Goal: Task Accomplishment & Management: Use online tool/utility

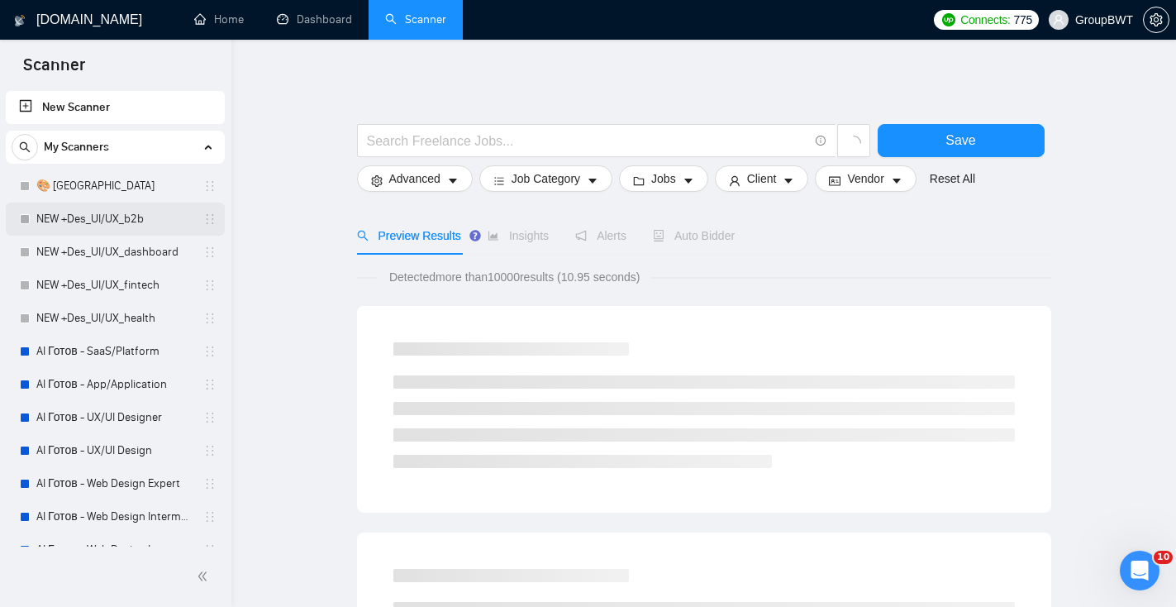
click at [98, 217] on link "NEW +Des_UI/UX_b2b" at bounding box center [114, 219] width 157 height 33
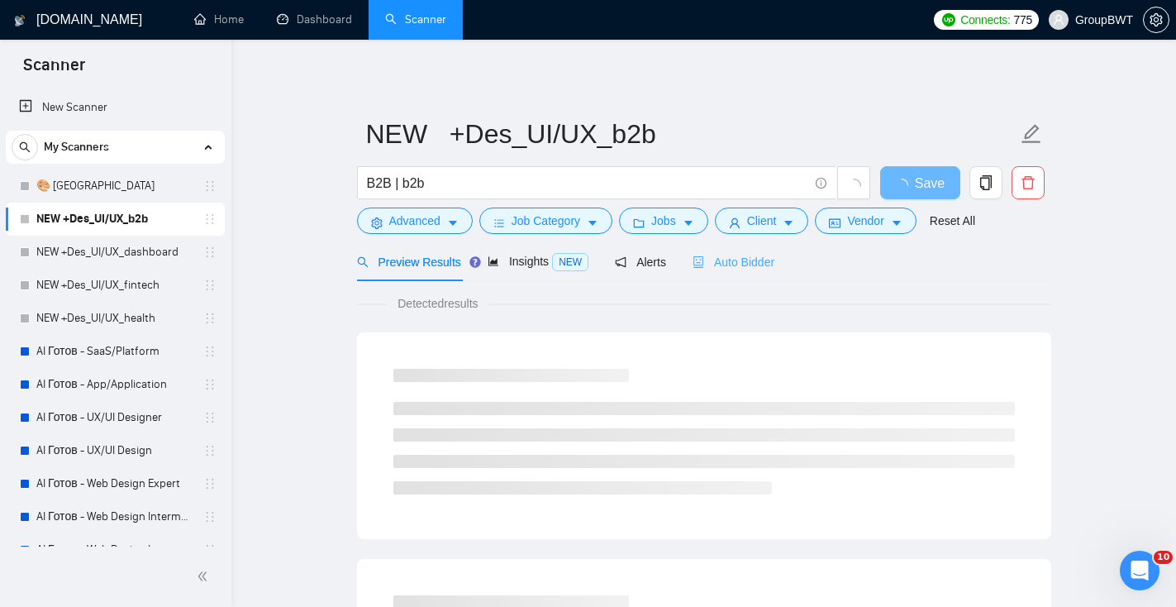
click at [740, 275] on div "Auto Bidder" at bounding box center [734, 261] width 82 height 39
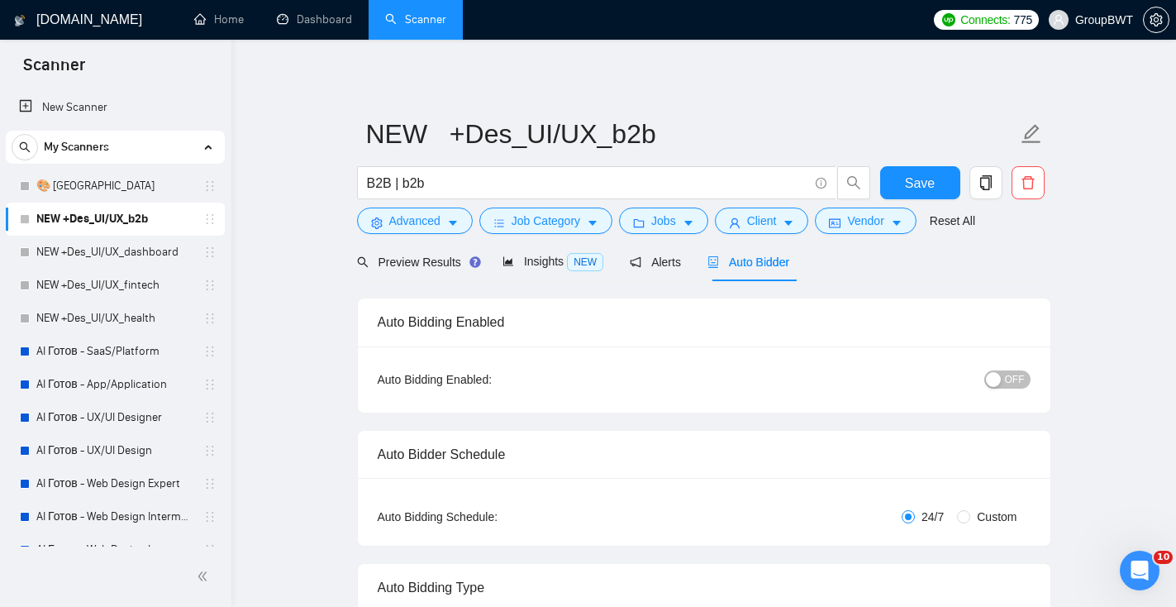
click at [1012, 375] on span "OFF" at bounding box center [1015, 379] width 20 height 18
click at [909, 177] on span "Save" at bounding box center [920, 183] width 30 height 21
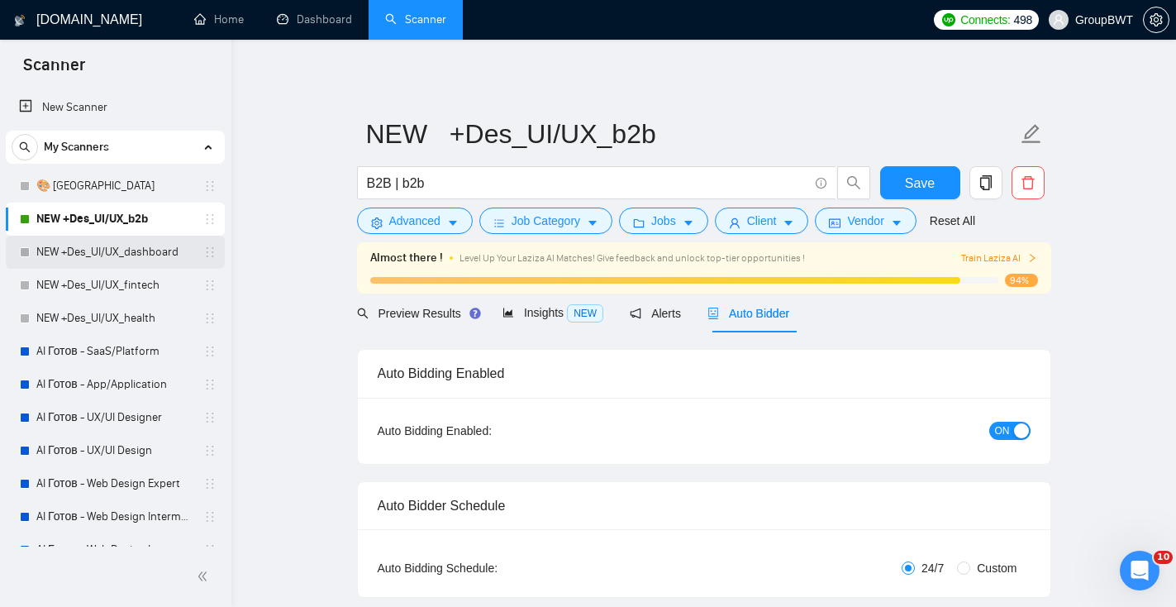
click at [145, 257] on link "NEW +Des_UI/UX_dashboard" at bounding box center [114, 252] width 157 height 33
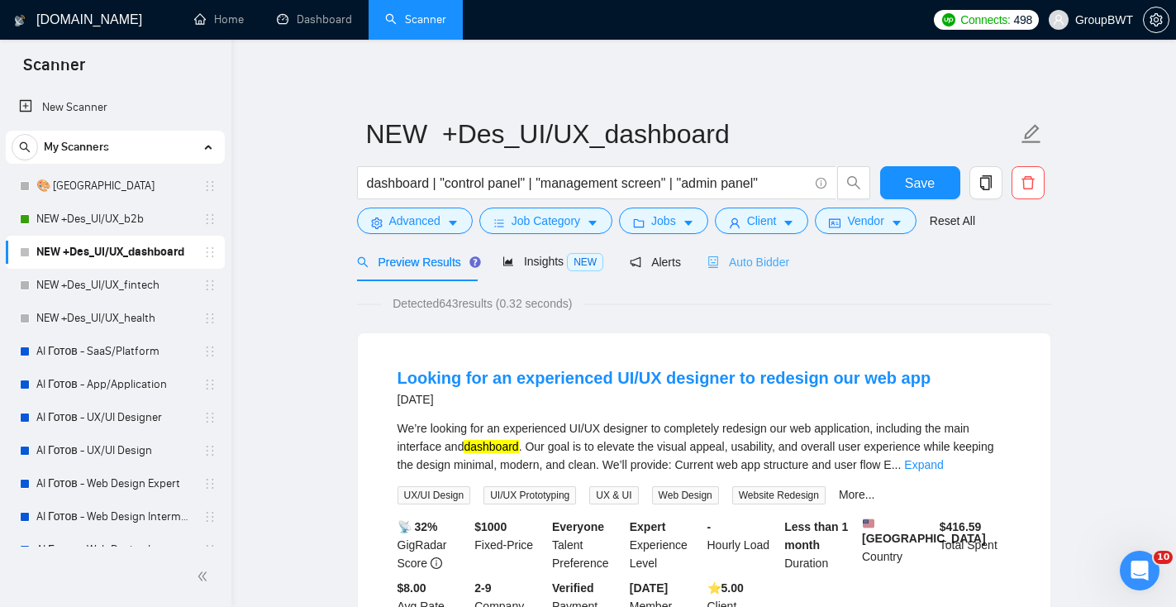
click at [761, 271] on div "Auto Bidder" at bounding box center [749, 261] width 82 height 39
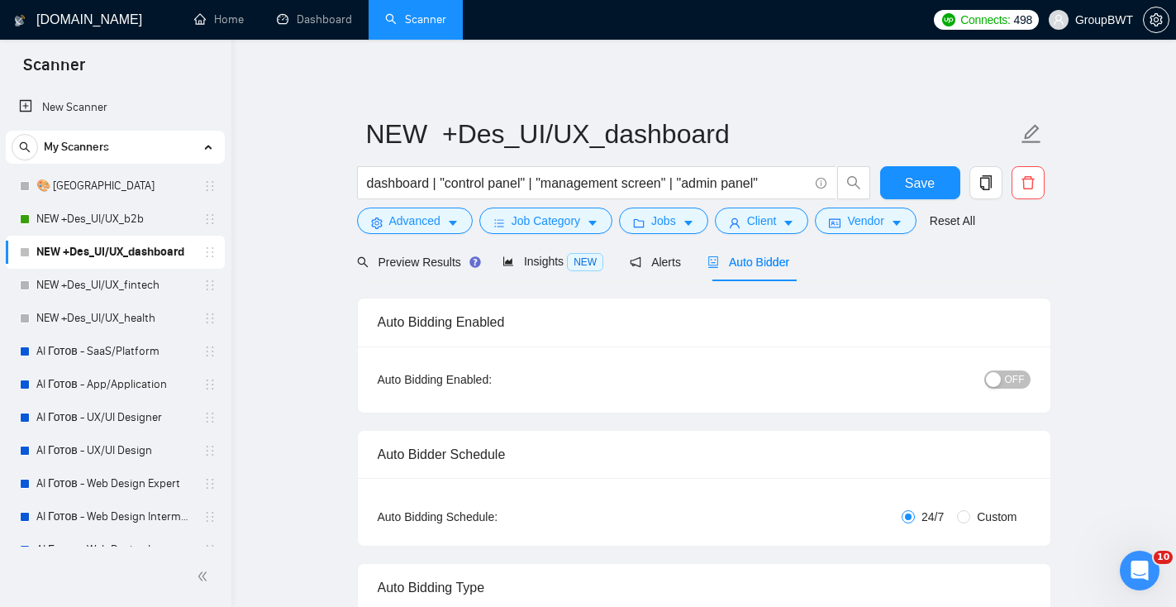
click at [1017, 377] on span "OFF" at bounding box center [1015, 379] width 20 height 18
click at [942, 180] on button "Save" at bounding box center [920, 182] width 80 height 33
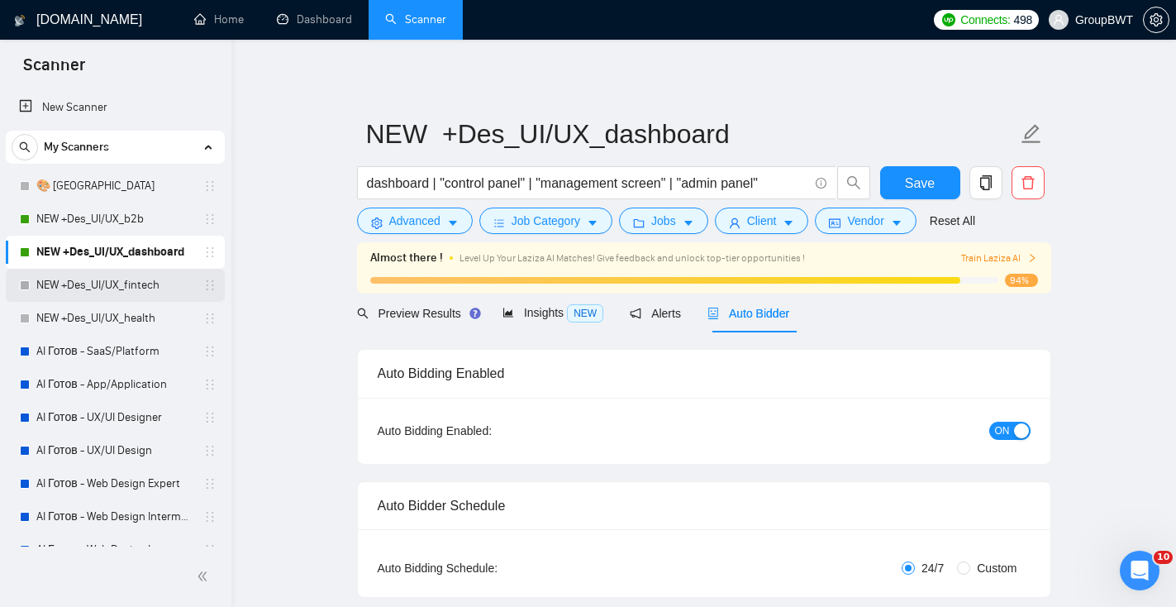
click at [114, 283] on link "NEW +Des_UI/UX_fintech" at bounding box center [114, 285] width 157 height 33
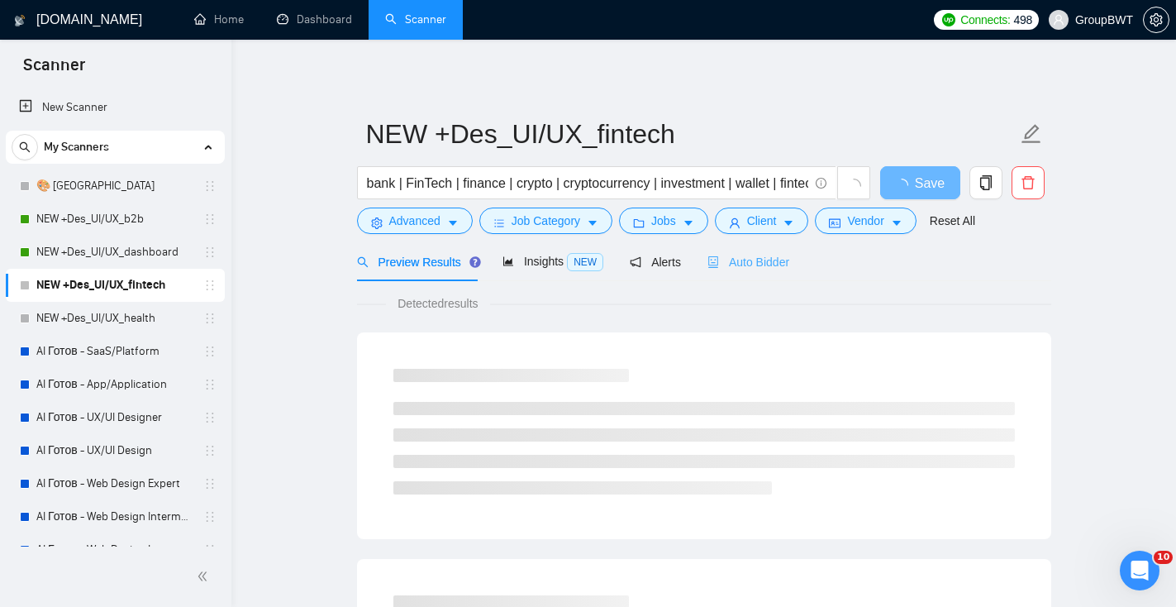
click at [774, 279] on div "Auto Bidder" at bounding box center [749, 261] width 82 height 39
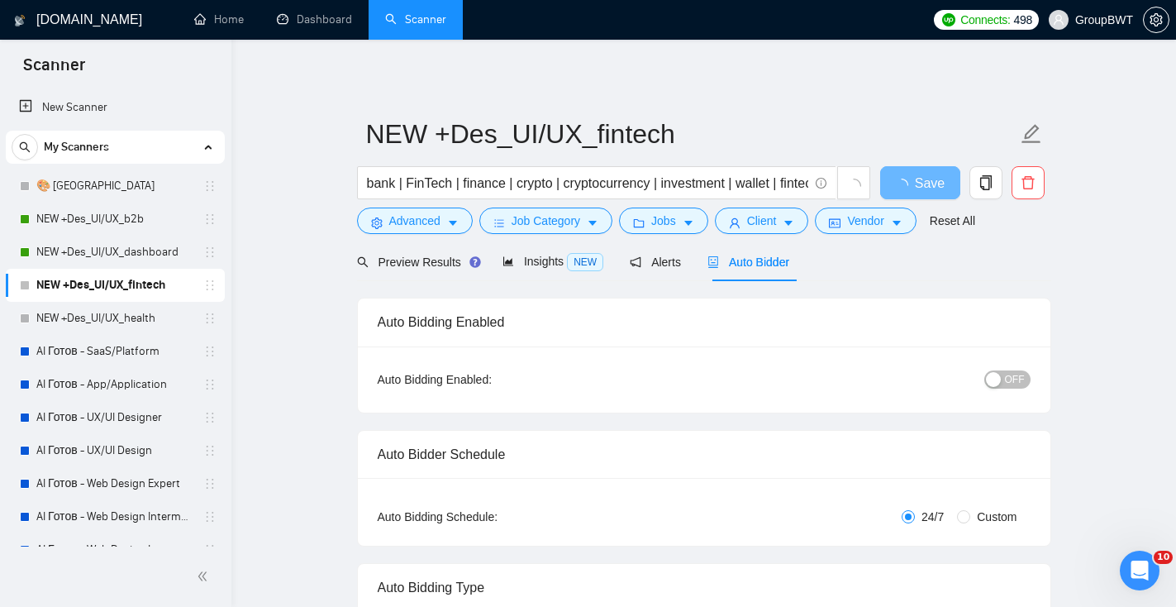
click at [1021, 381] on span "OFF" at bounding box center [1015, 379] width 20 height 18
click at [899, 193] on button "Save" at bounding box center [920, 182] width 80 height 33
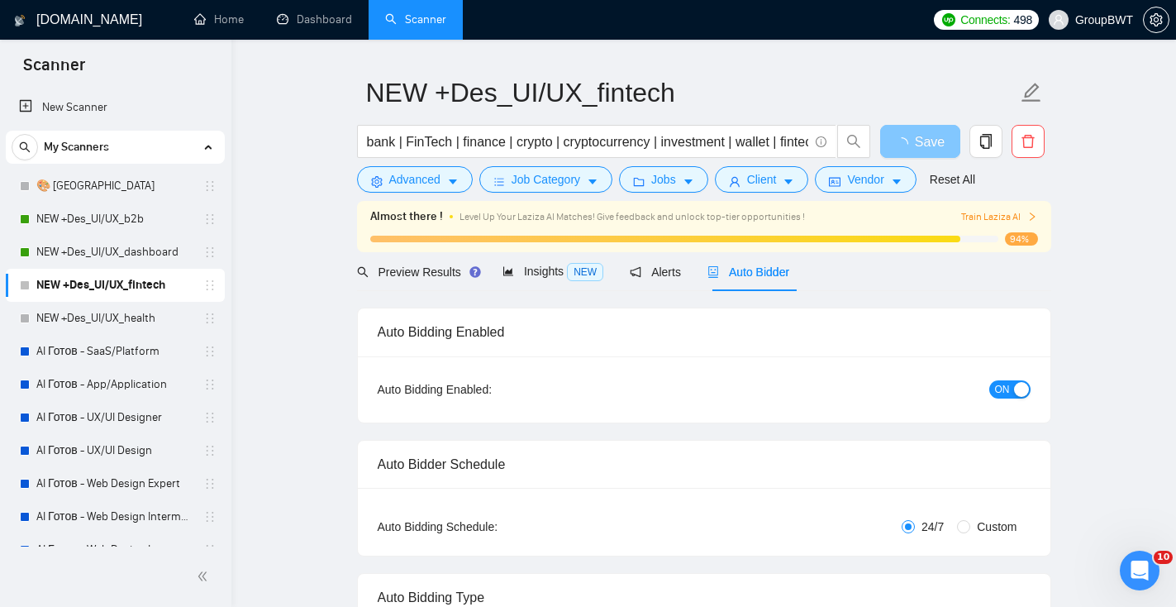
scroll to position [94, 0]
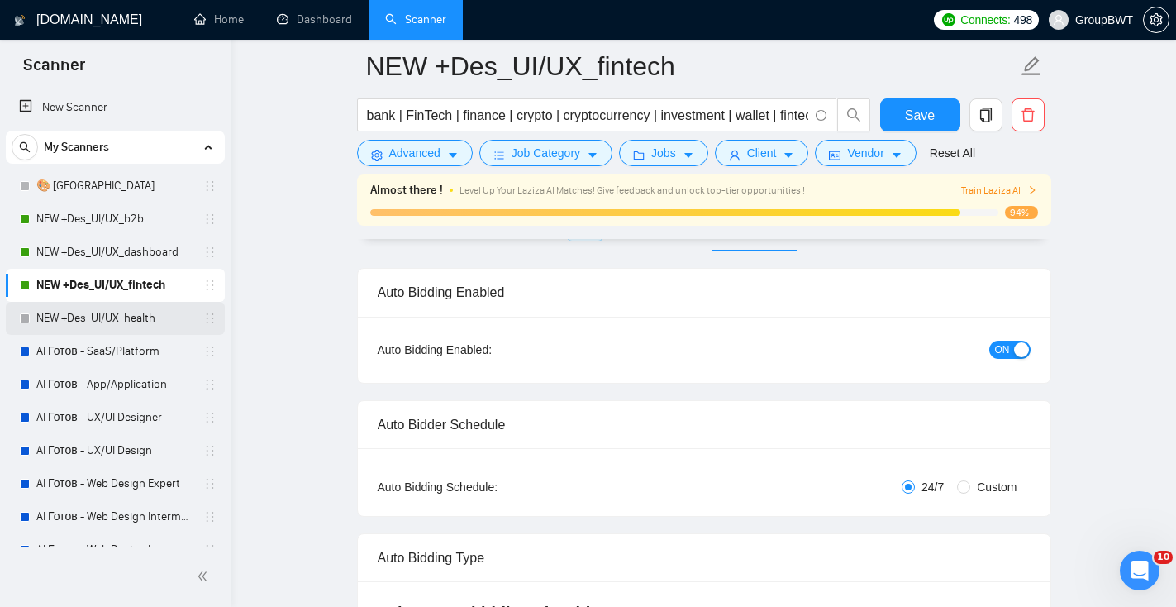
click at [110, 308] on link "NEW +Des_UI/UX_health" at bounding box center [114, 318] width 157 height 33
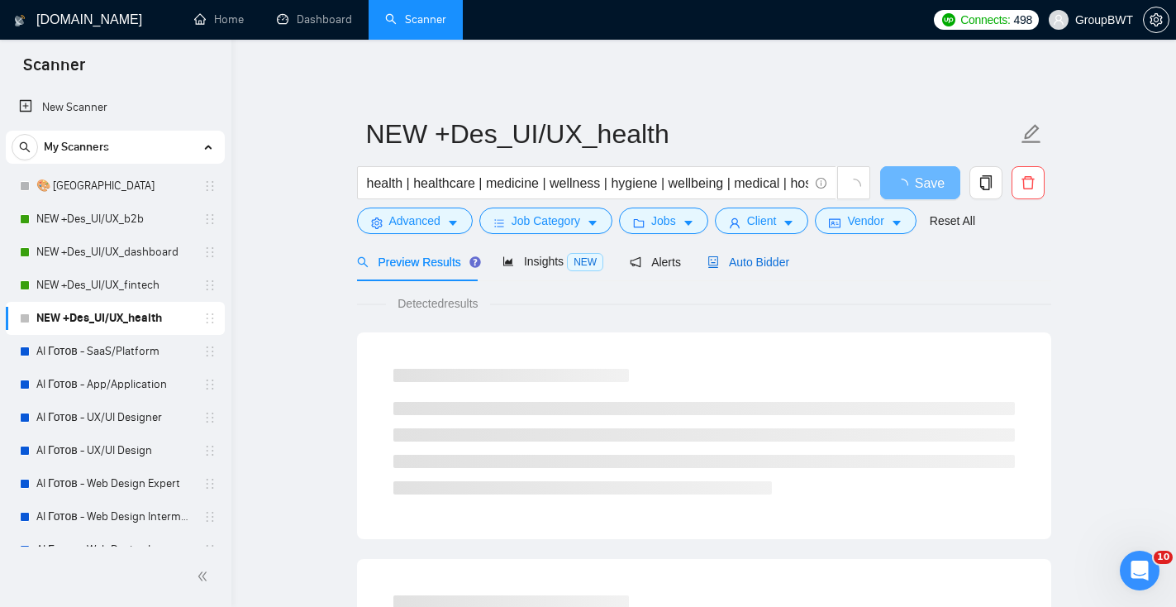
click at [756, 261] on span "Auto Bidder" at bounding box center [749, 261] width 82 height 13
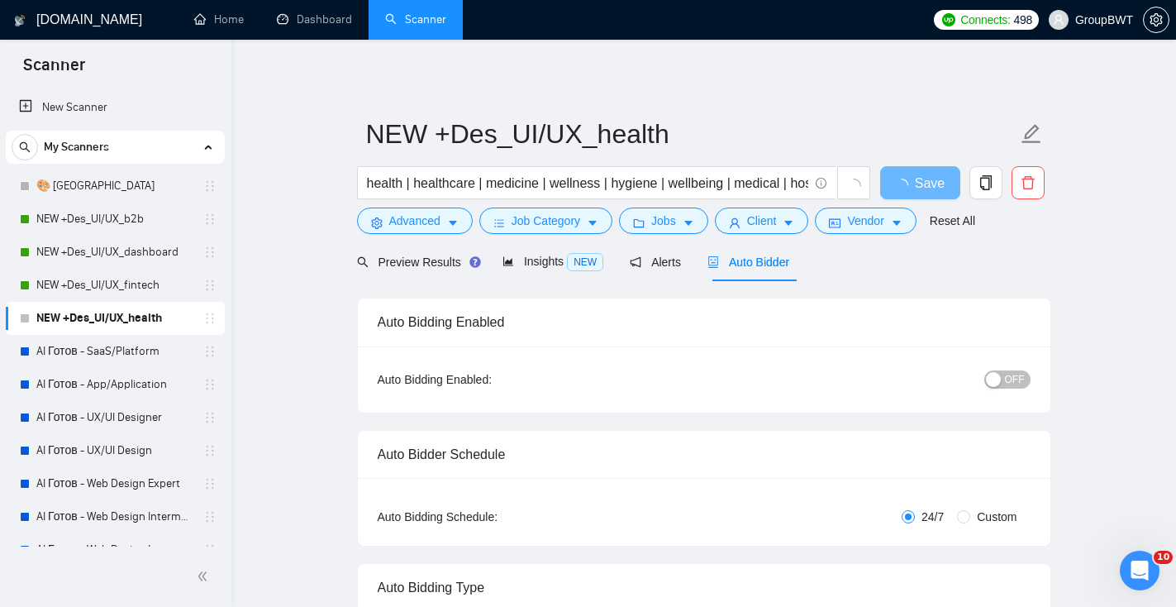
click at [994, 379] on div "button" at bounding box center [993, 379] width 15 height 15
click at [926, 190] on span "Save" at bounding box center [920, 183] width 30 height 21
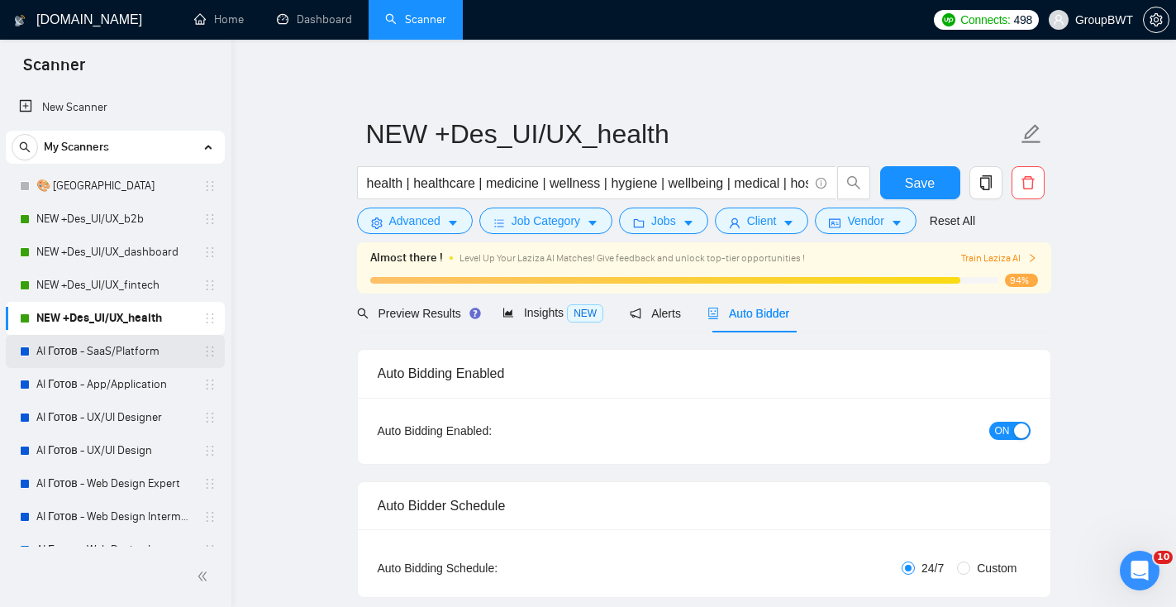
click at [88, 354] on link "AI Готов - SaaS/Platform" at bounding box center [114, 351] width 157 height 33
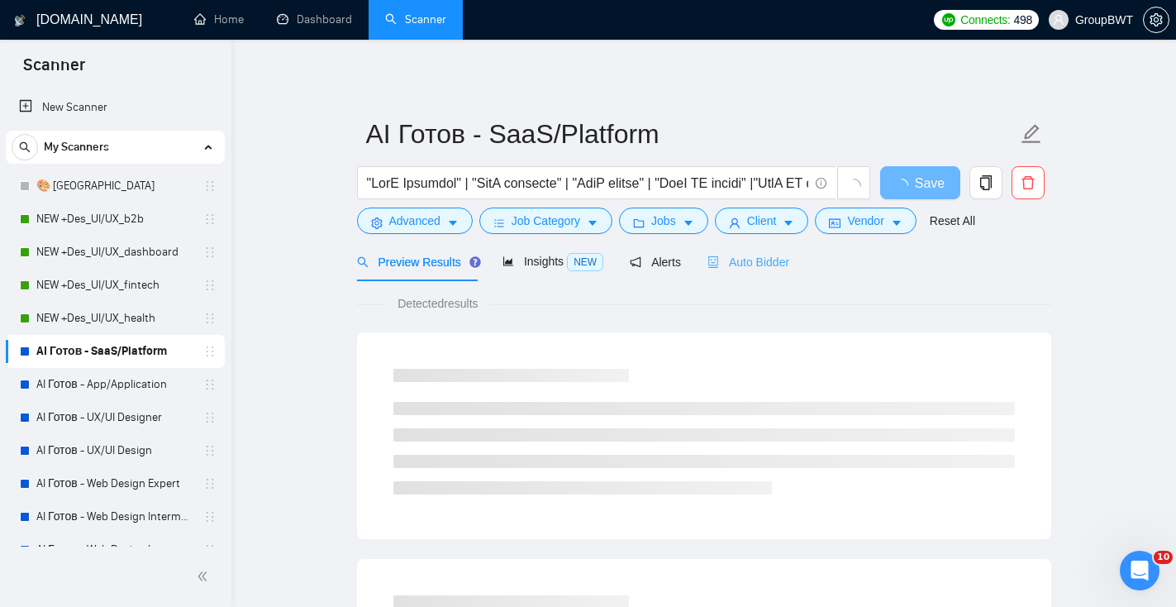
click at [751, 274] on div "Auto Bidder" at bounding box center [749, 261] width 82 height 39
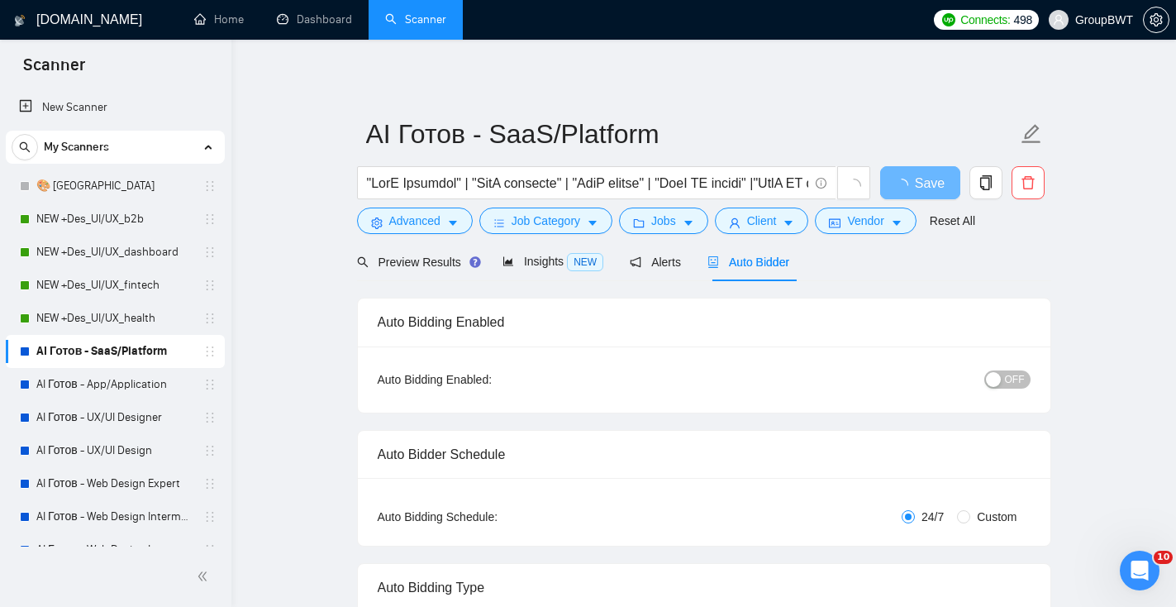
click at [1002, 374] on button "OFF" at bounding box center [1008, 379] width 46 height 18
click at [912, 190] on span "Save" at bounding box center [920, 183] width 30 height 21
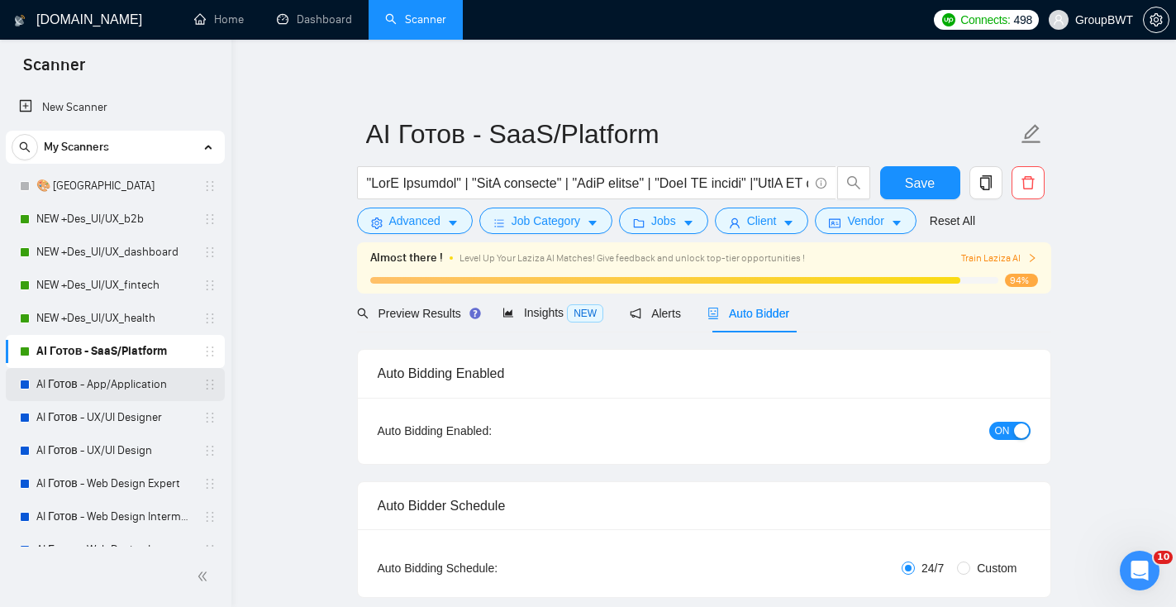
click at [105, 391] on link "AI Готов - App/Application" at bounding box center [114, 384] width 157 height 33
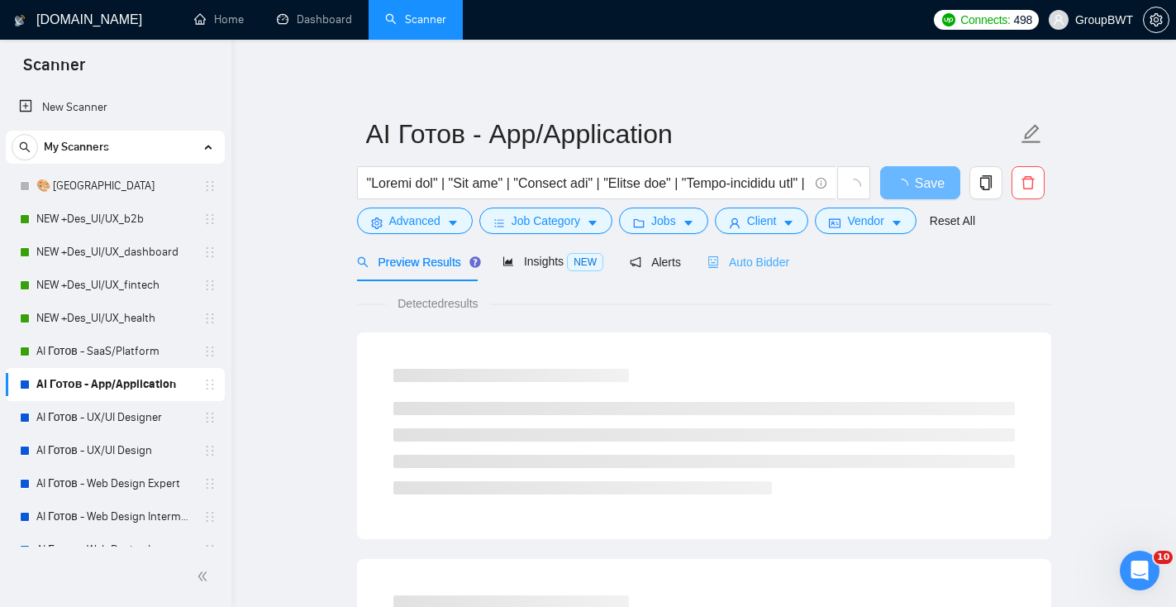
click at [748, 274] on div "Auto Bidder" at bounding box center [749, 261] width 82 height 39
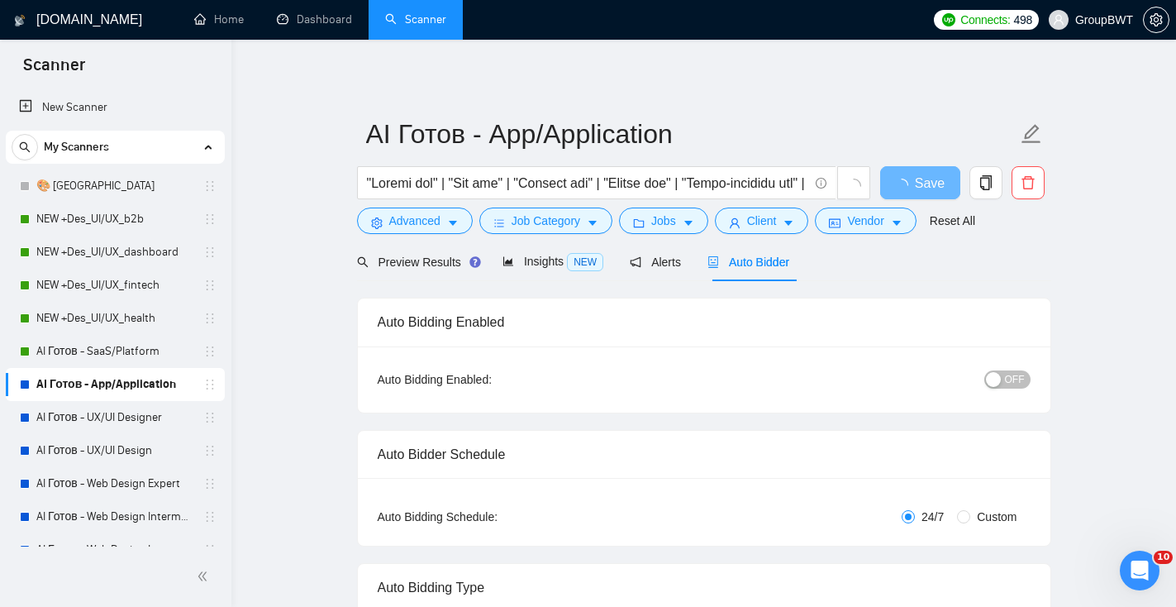
click at [1004, 385] on button "OFF" at bounding box center [1008, 379] width 46 height 18
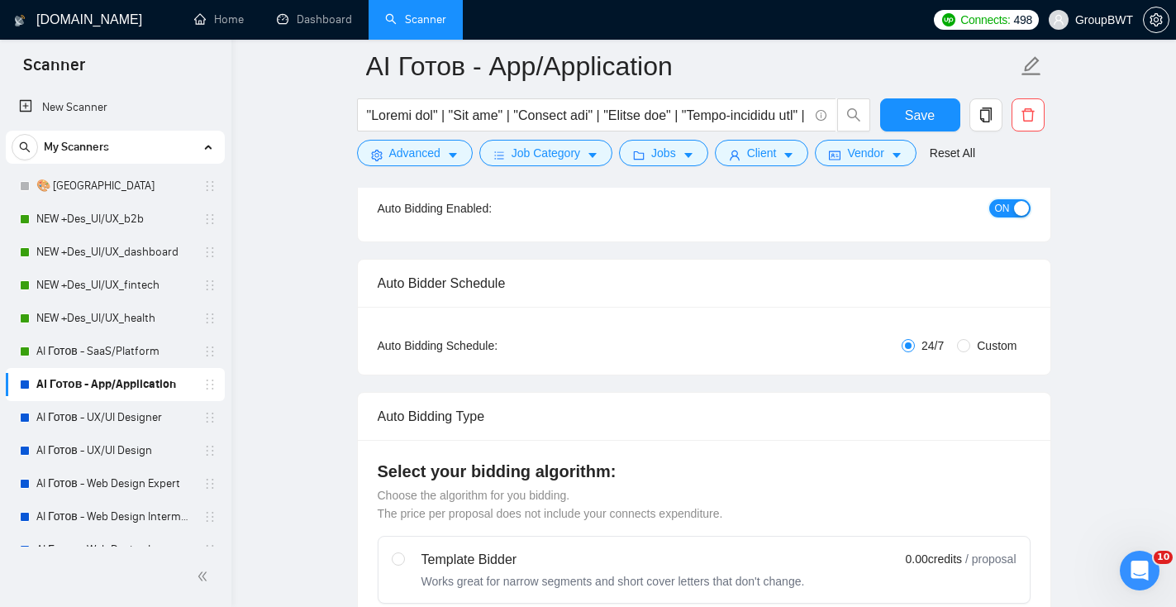
scroll to position [172, 0]
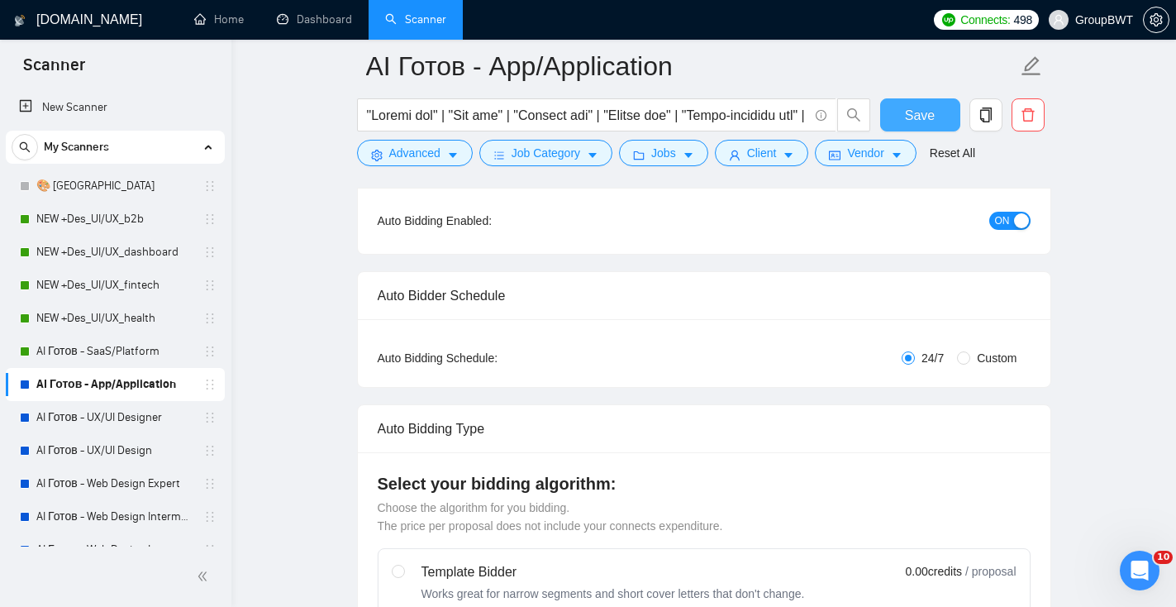
click at [901, 113] on button "Save" at bounding box center [920, 114] width 80 height 33
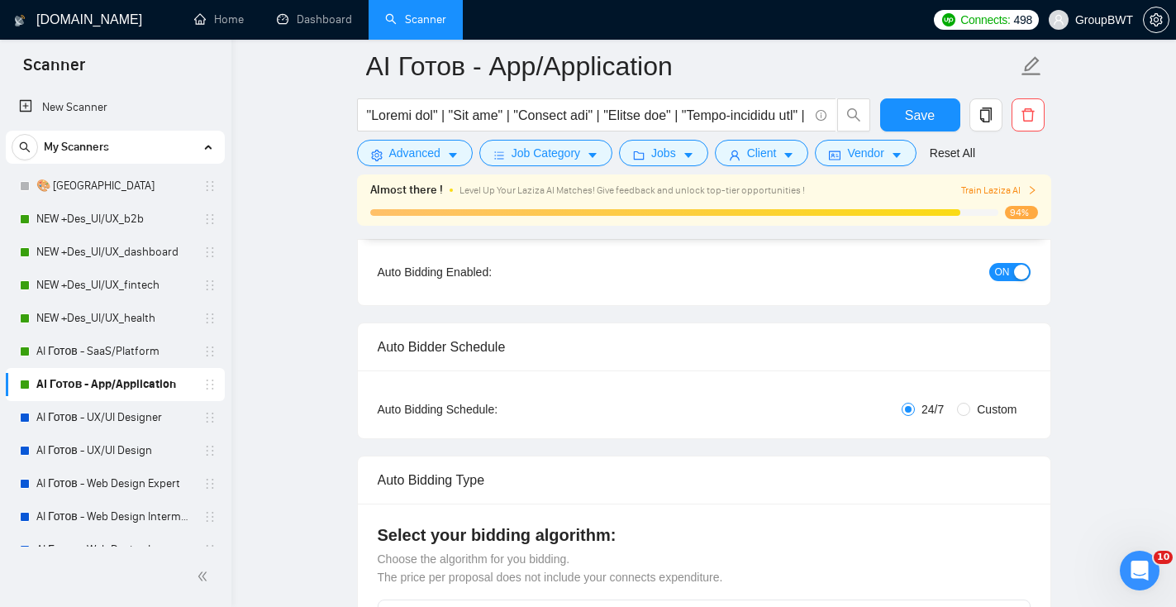
drag, startPoint x: 63, startPoint y: 424, endPoint x: 138, endPoint y: 394, distance: 81.2
click at [63, 424] on link "AI Готов - UX/UI Designer" at bounding box center [114, 417] width 157 height 33
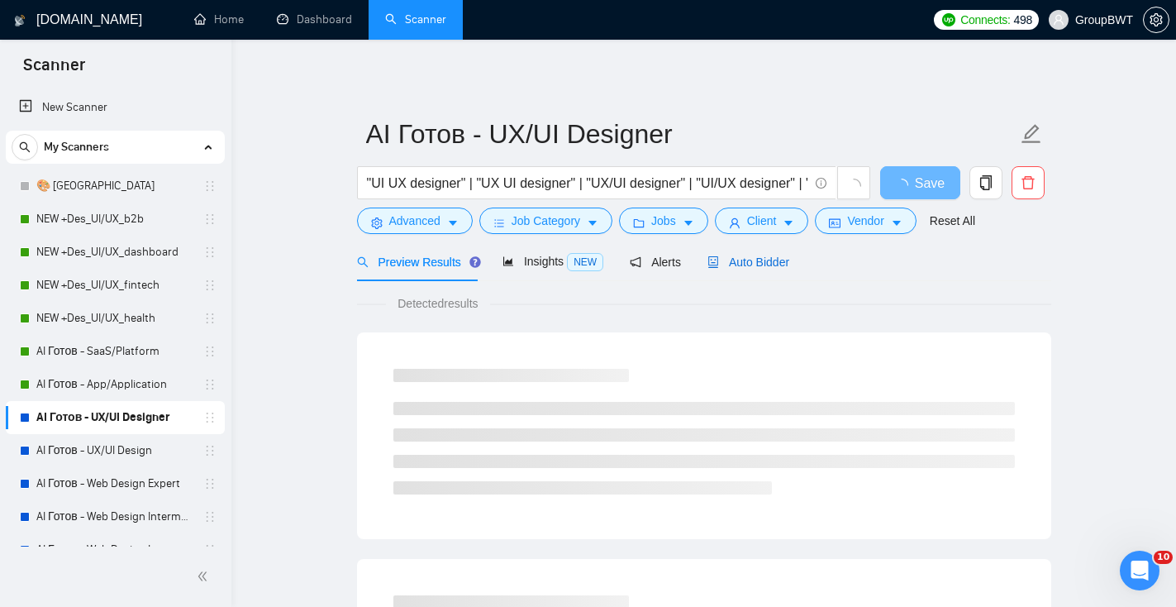
click at [723, 268] on span "Auto Bidder" at bounding box center [749, 261] width 82 height 13
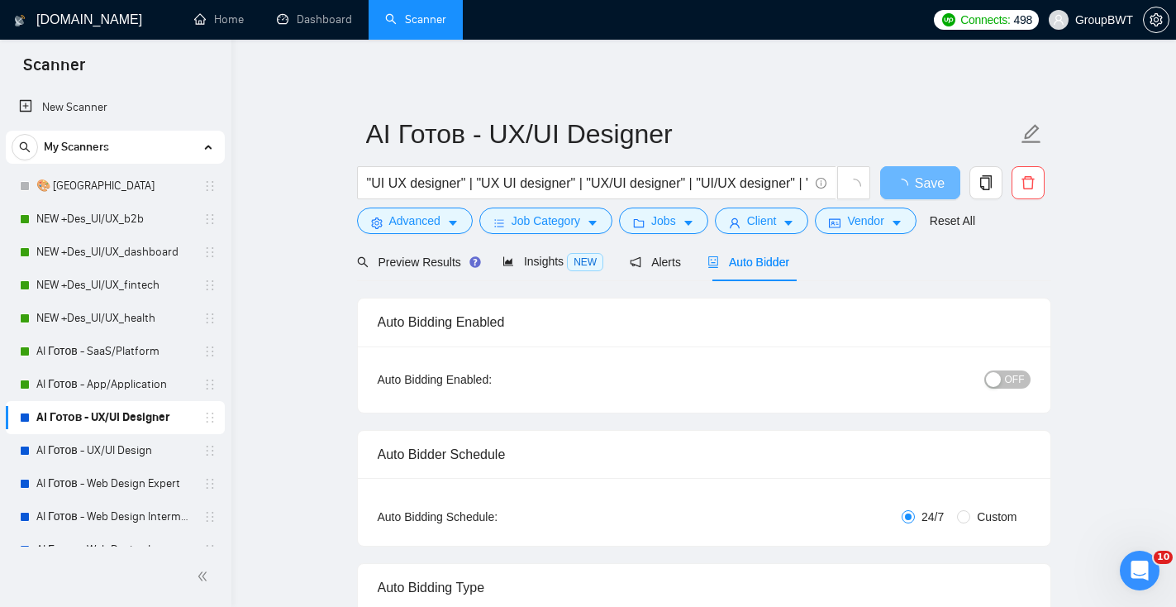
click at [1000, 384] on div "button" at bounding box center [993, 379] width 15 height 15
click at [911, 181] on span "Save" at bounding box center [920, 183] width 30 height 21
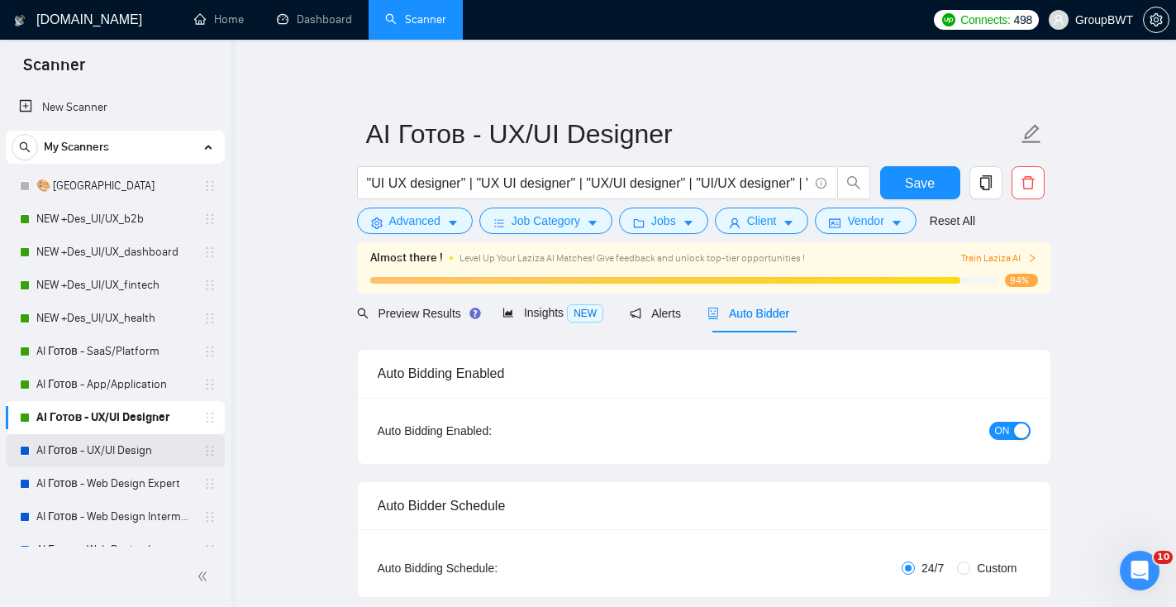
click at [163, 459] on link "AI Готов - UX/UI Design" at bounding box center [114, 450] width 157 height 33
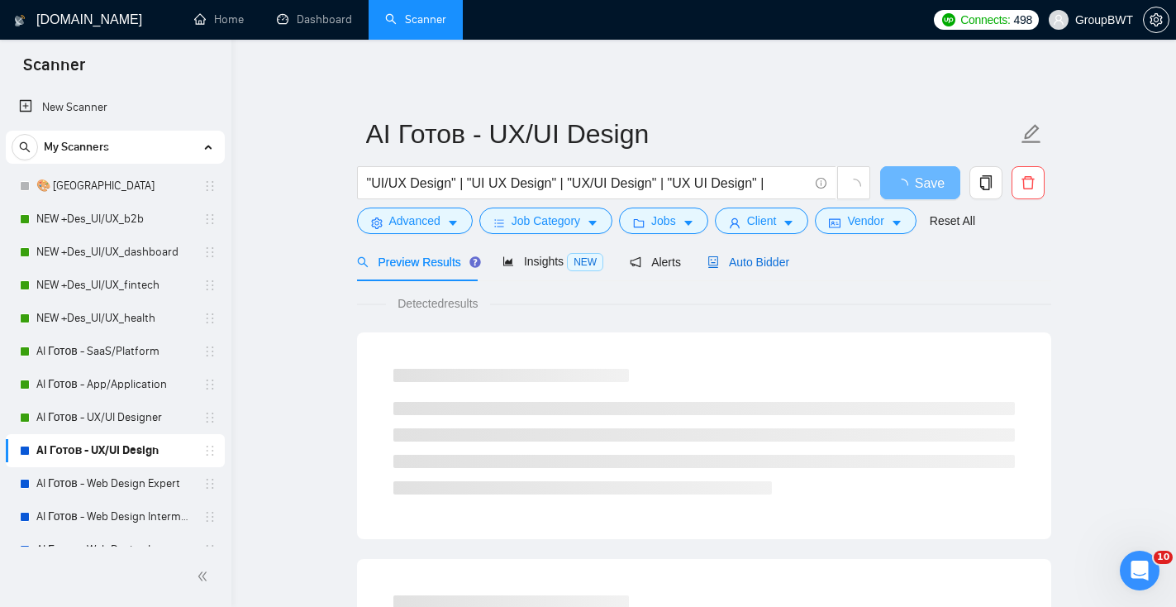
click at [749, 260] on span "Auto Bidder" at bounding box center [749, 261] width 82 height 13
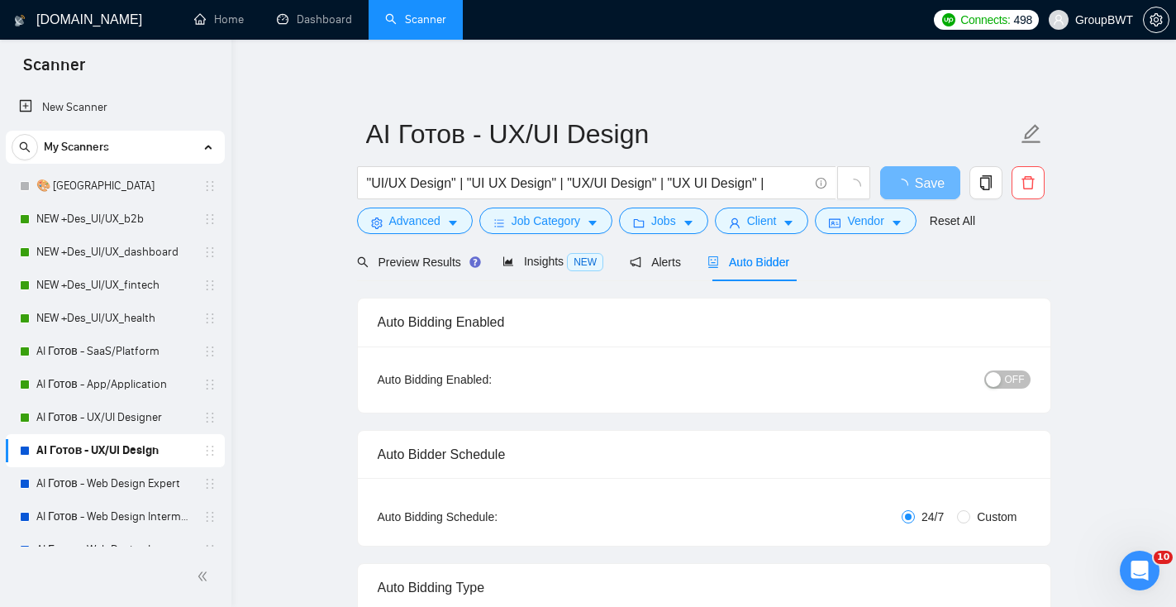
click at [993, 374] on div "button" at bounding box center [993, 379] width 15 height 15
click at [918, 192] on span "Save" at bounding box center [920, 183] width 30 height 21
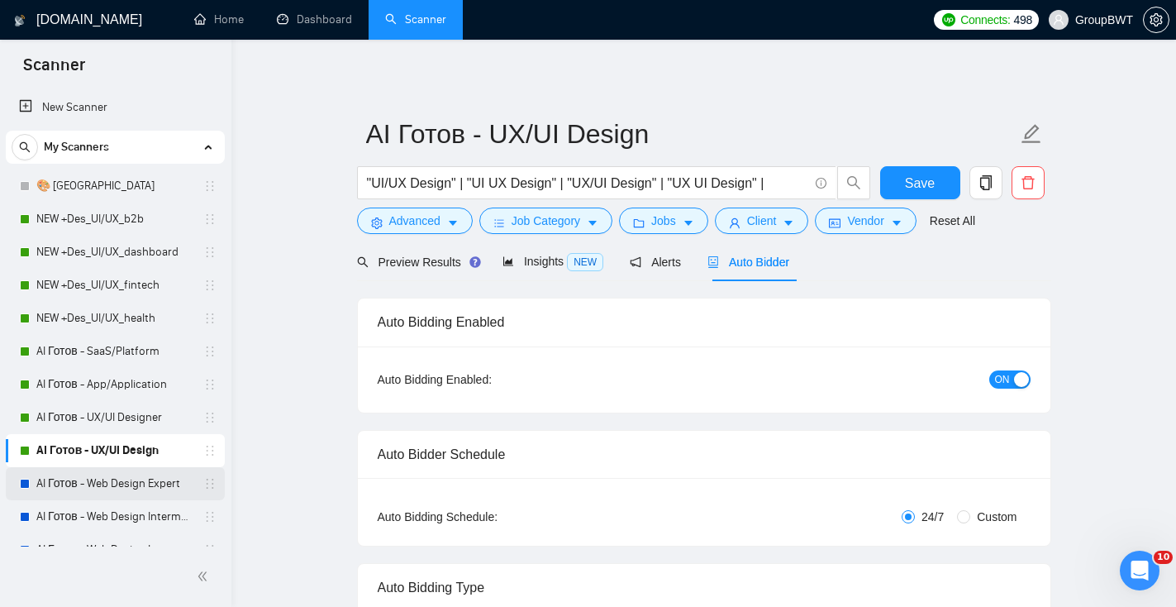
click at [133, 491] on link "AI Готов - Web Design Expert" at bounding box center [114, 483] width 157 height 33
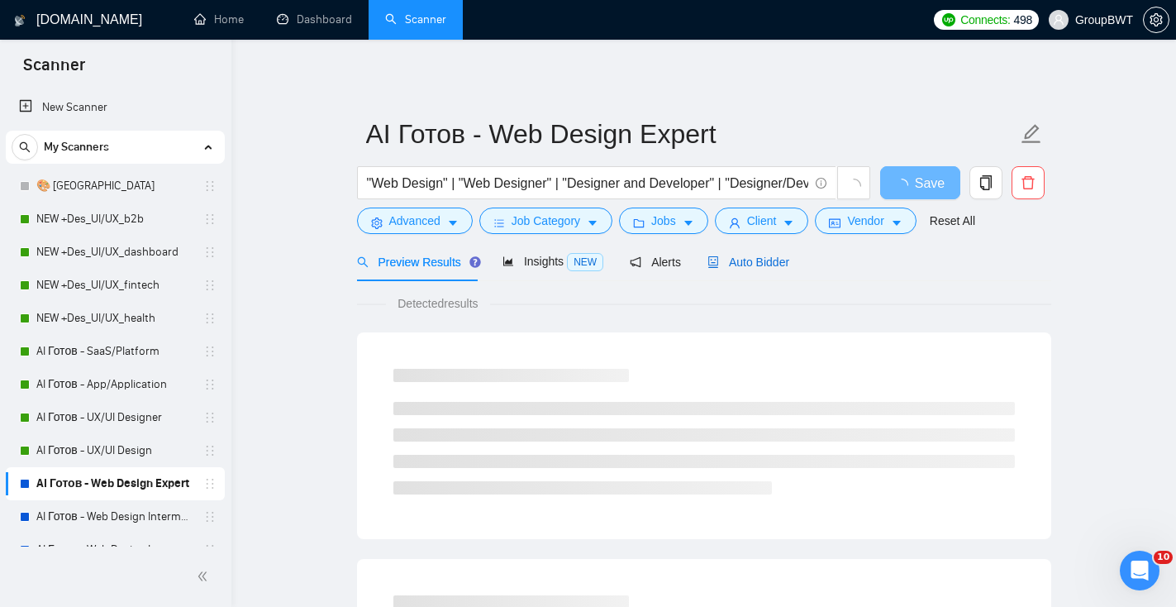
click at [737, 264] on span "Auto Bidder" at bounding box center [749, 261] width 82 height 13
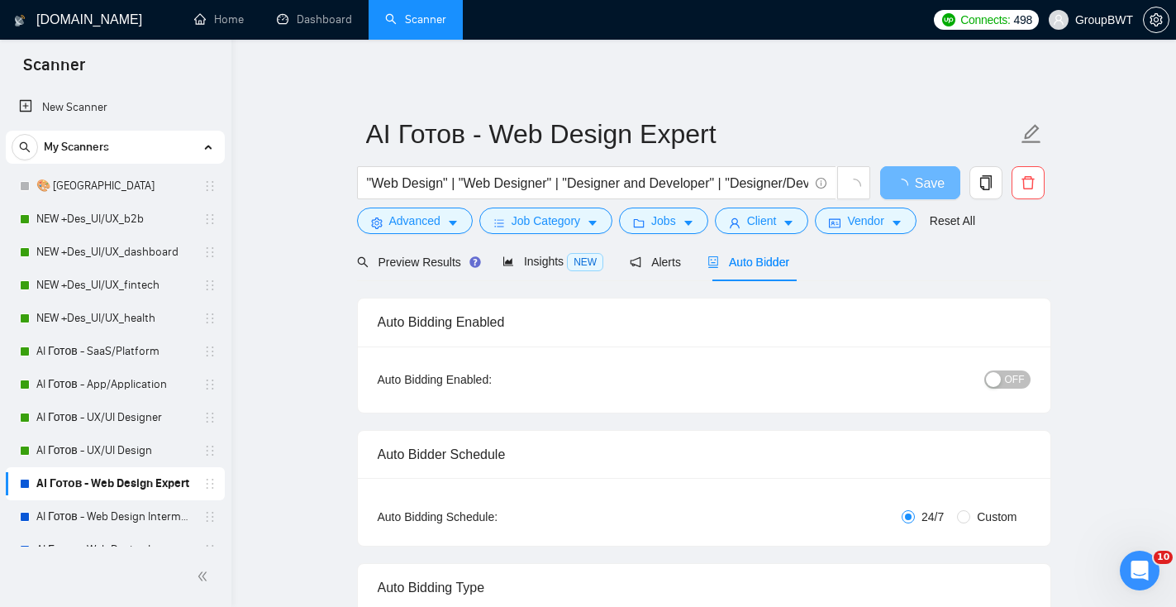
click at [1010, 375] on span "OFF" at bounding box center [1015, 379] width 20 height 18
